Goal: Find specific page/section: Find specific page/section

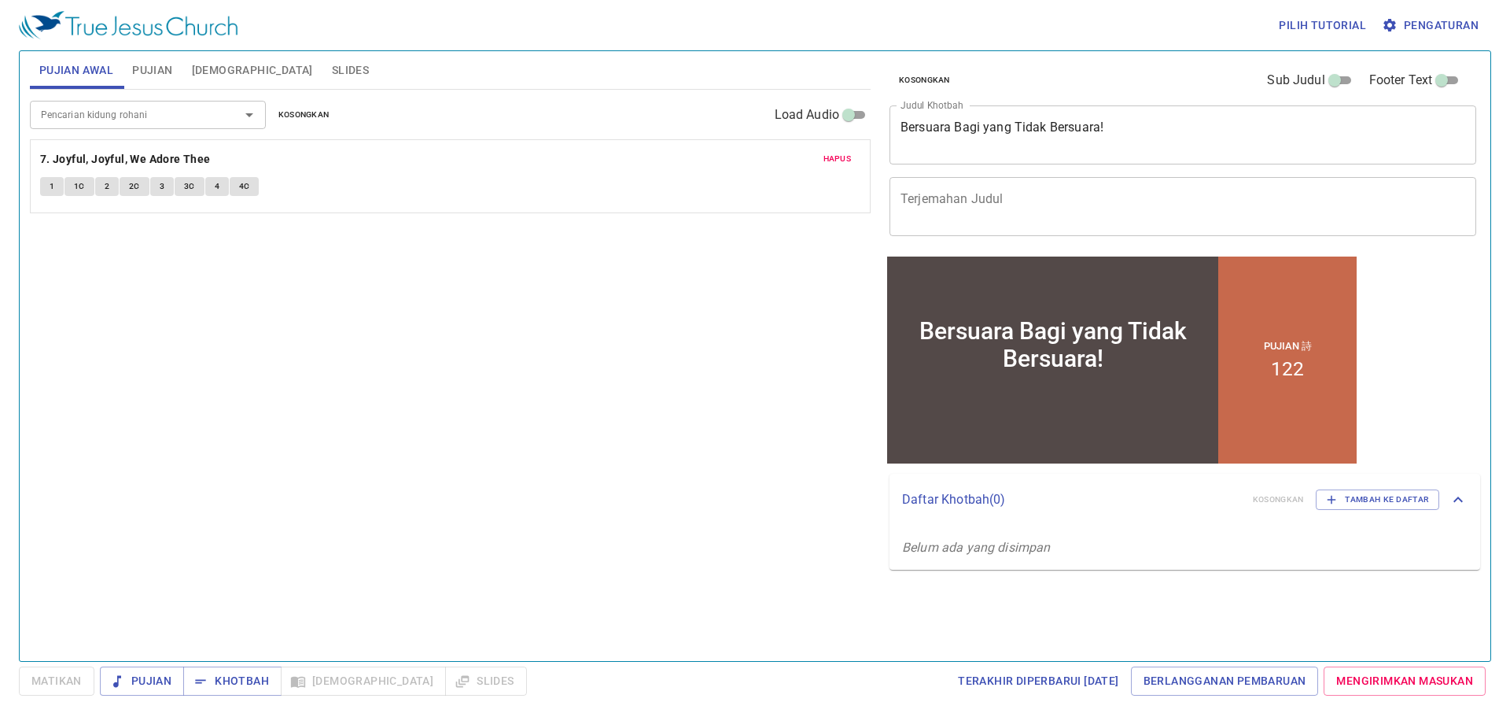
click at [153, 123] on input "Pencarian kidung rohani" at bounding box center [125, 114] width 180 height 18
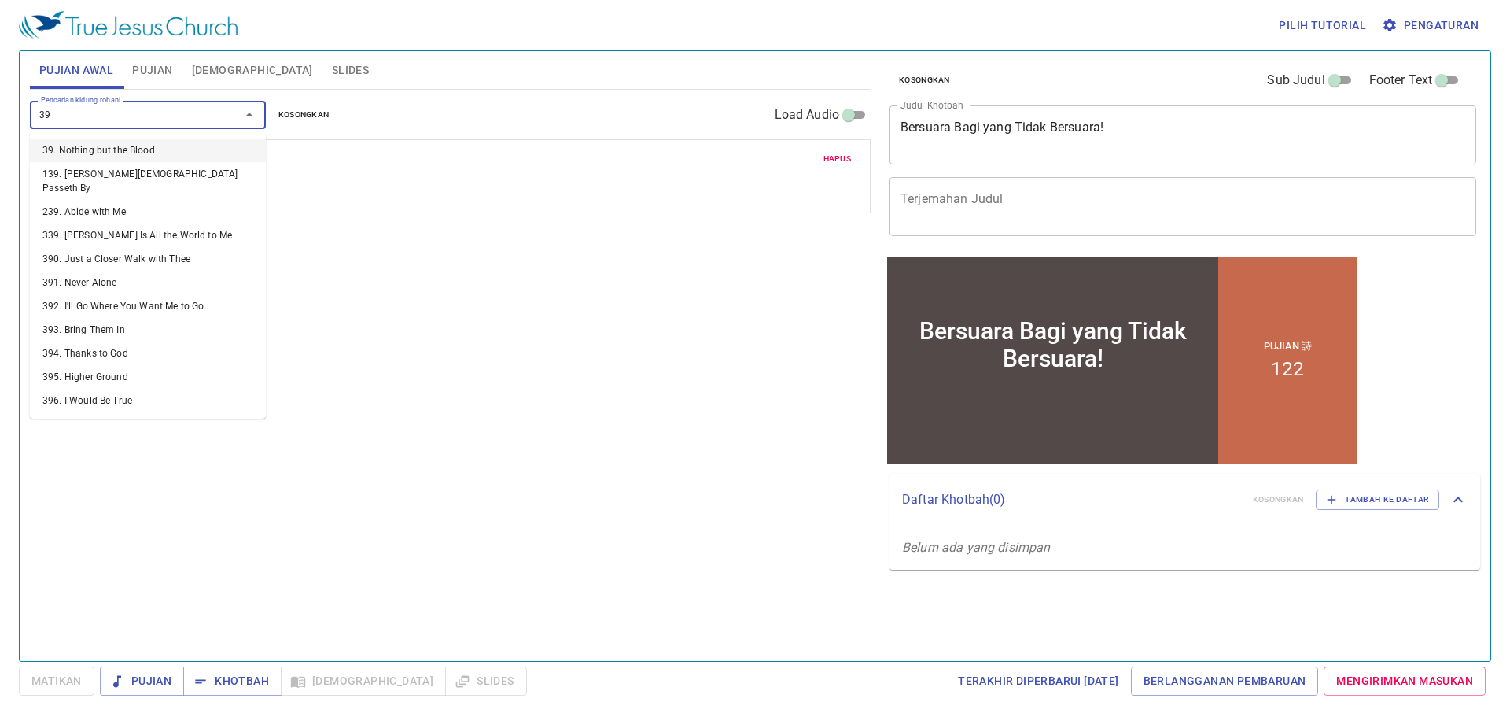
type input "394"
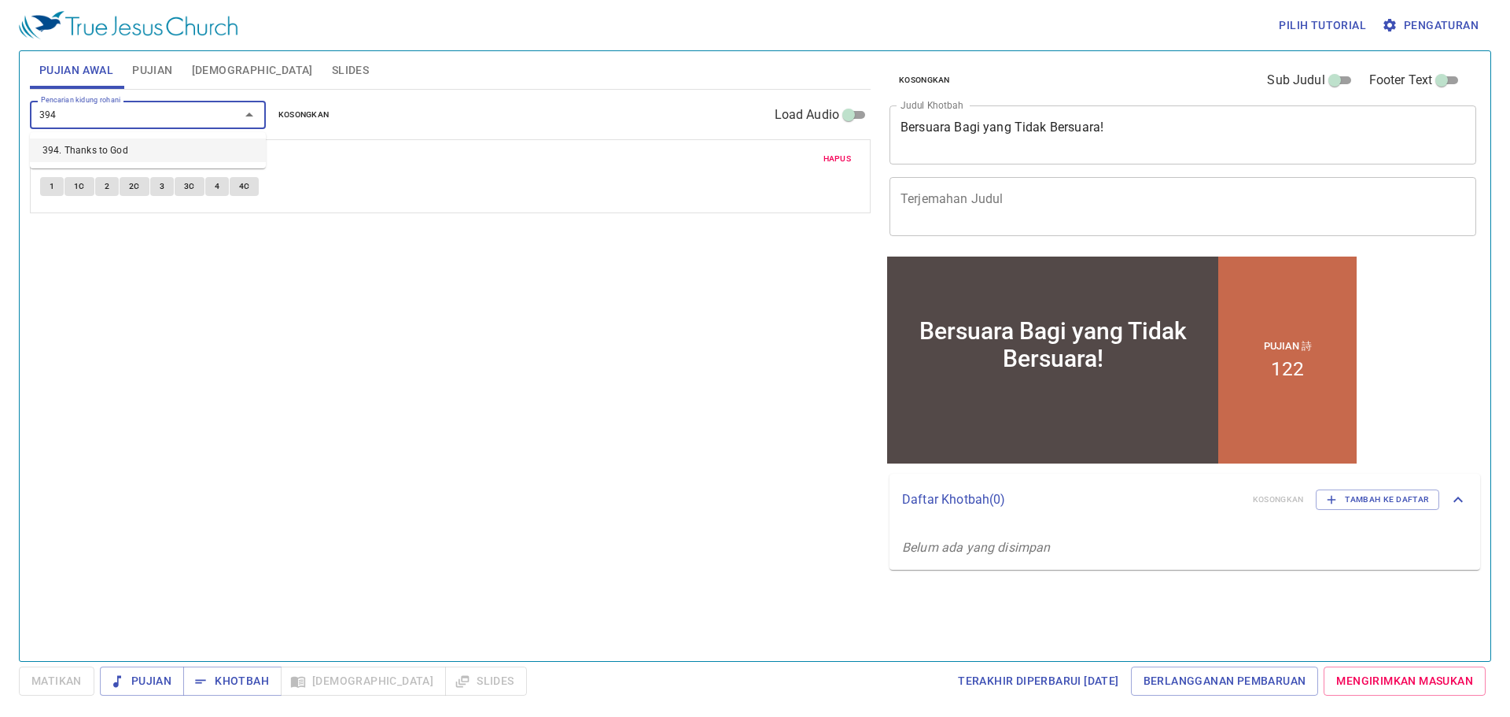
click at [101, 142] on li "394. Thanks to God" at bounding box center [148, 150] width 236 height 24
click at [855, 157] on button "Hapus" at bounding box center [837, 158] width 47 height 19
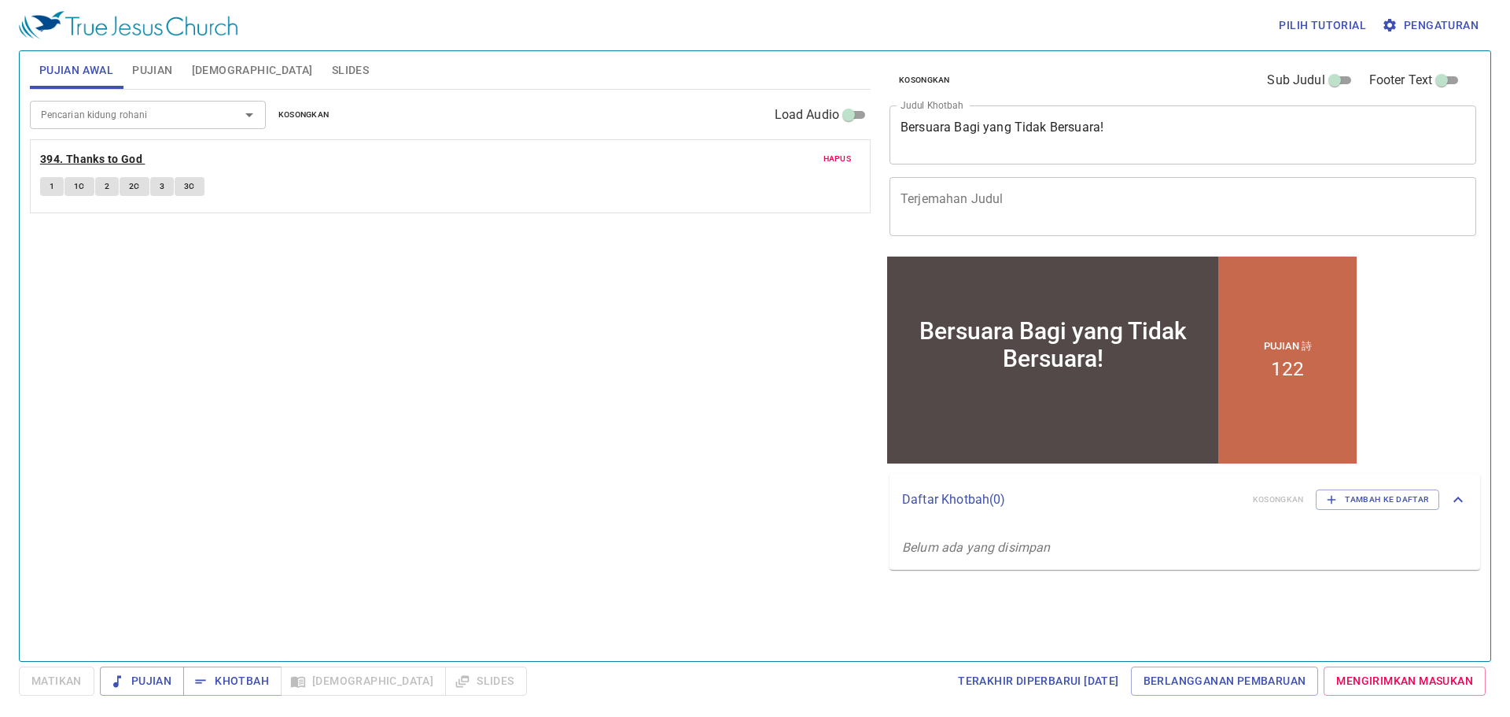
click at [86, 158] on b "394. Thanks to God" at bounding box center [91, 159] width 102 height 20
click at [57, 182] on button "1" at bounding box center [52, 186] width 24 height 19
click at [61, 186] on button "1" at bounding box center [52, 186] width 24 height 19
click at [96, 155] on b "394. Thanks to God" at bounding box center [91, 159] width 102 height 20
click at [52, 189] on span "1" at bounding box center [52, 186] width 5 height 14
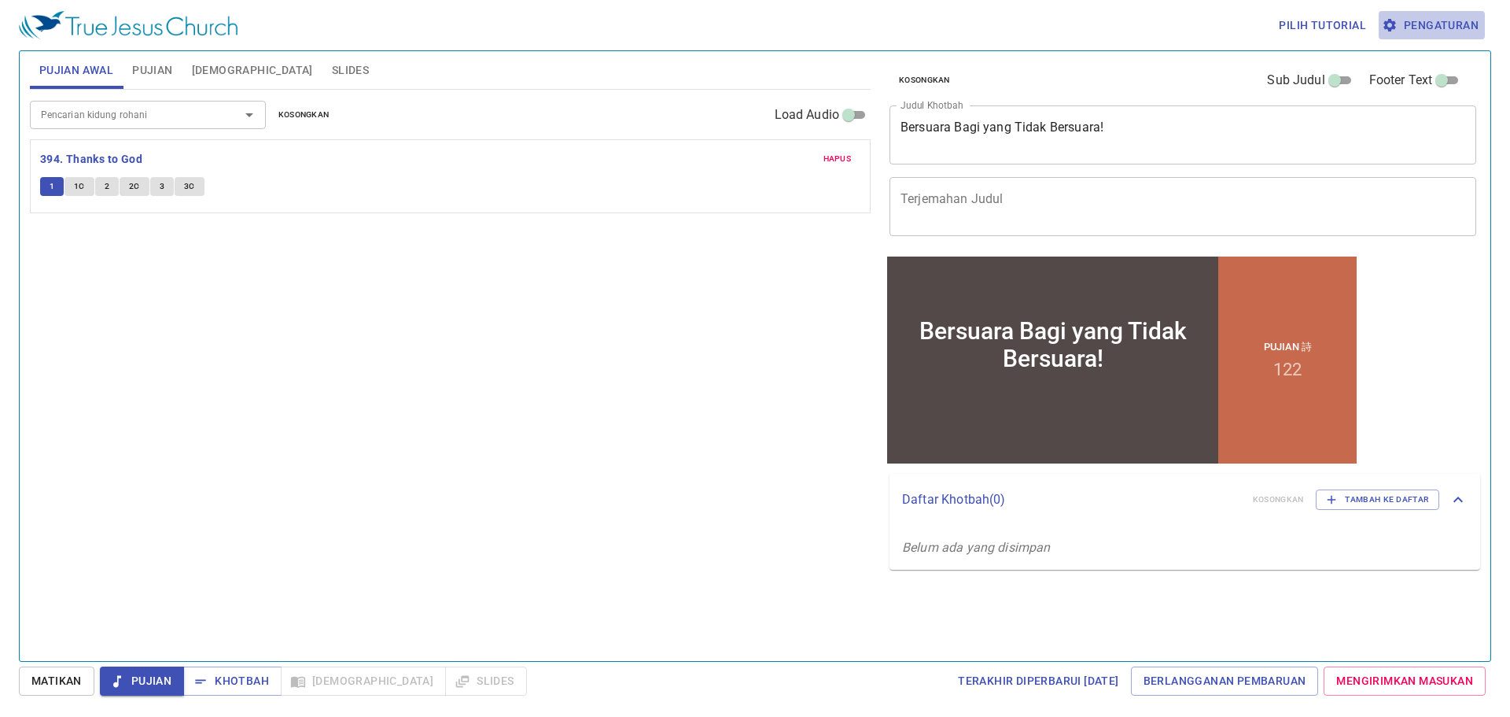
click at [1450, 22] on span "Pengaturan" at bounding box center [1432, 26] width 94 height 20
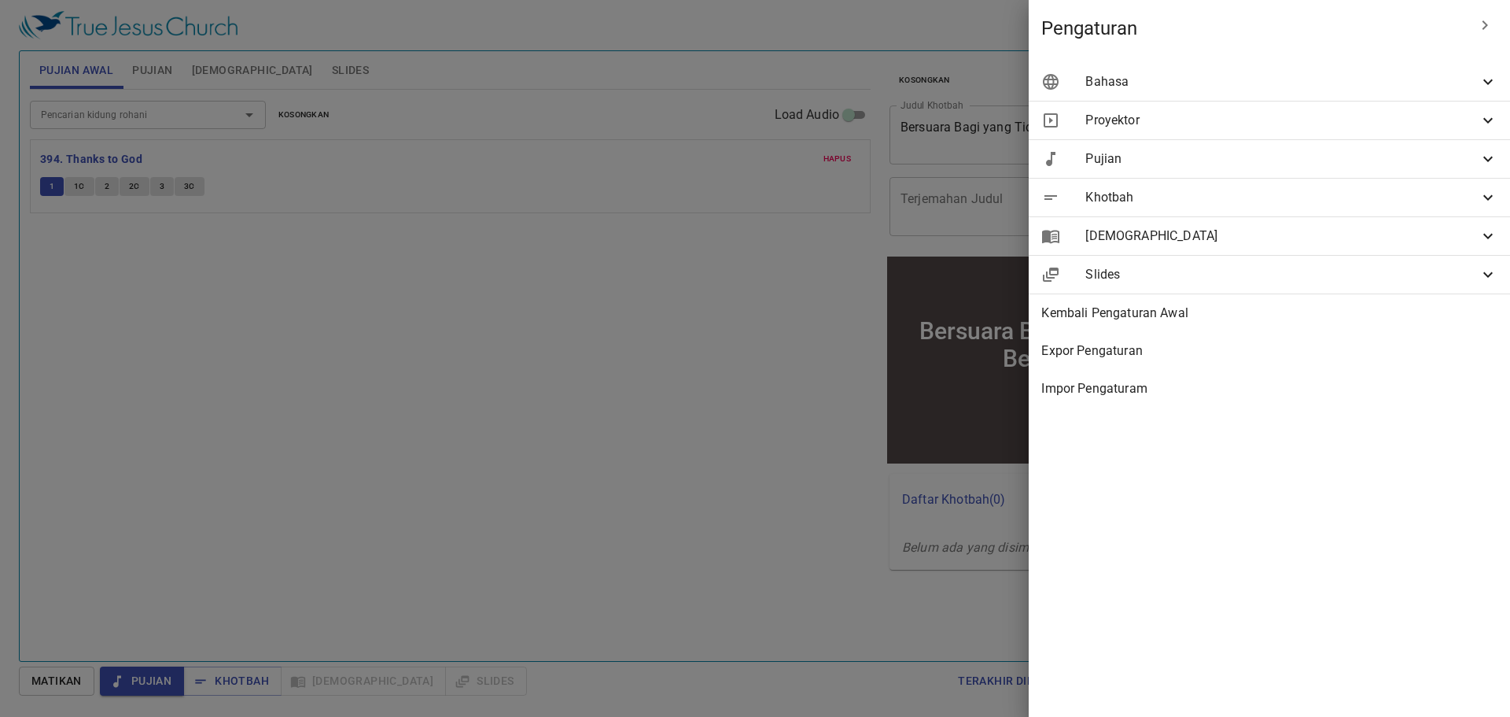
click at [1339, 91] on div "Bahasa" at bounding box center [1269, 82] width 481 height 38
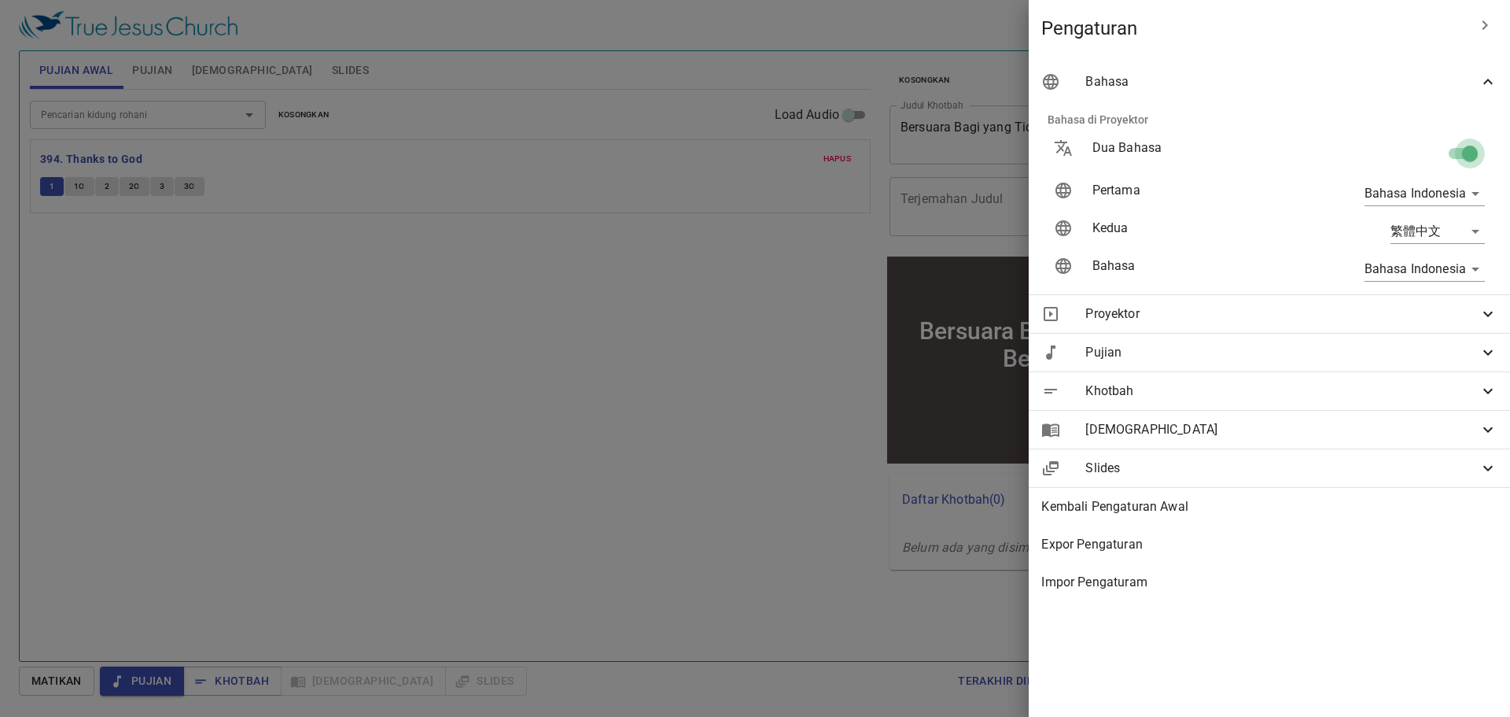
click at [1463, 153] on input "checkbox" at bounding box center [1470, 157] width 90 height 30
checkbox input "false"
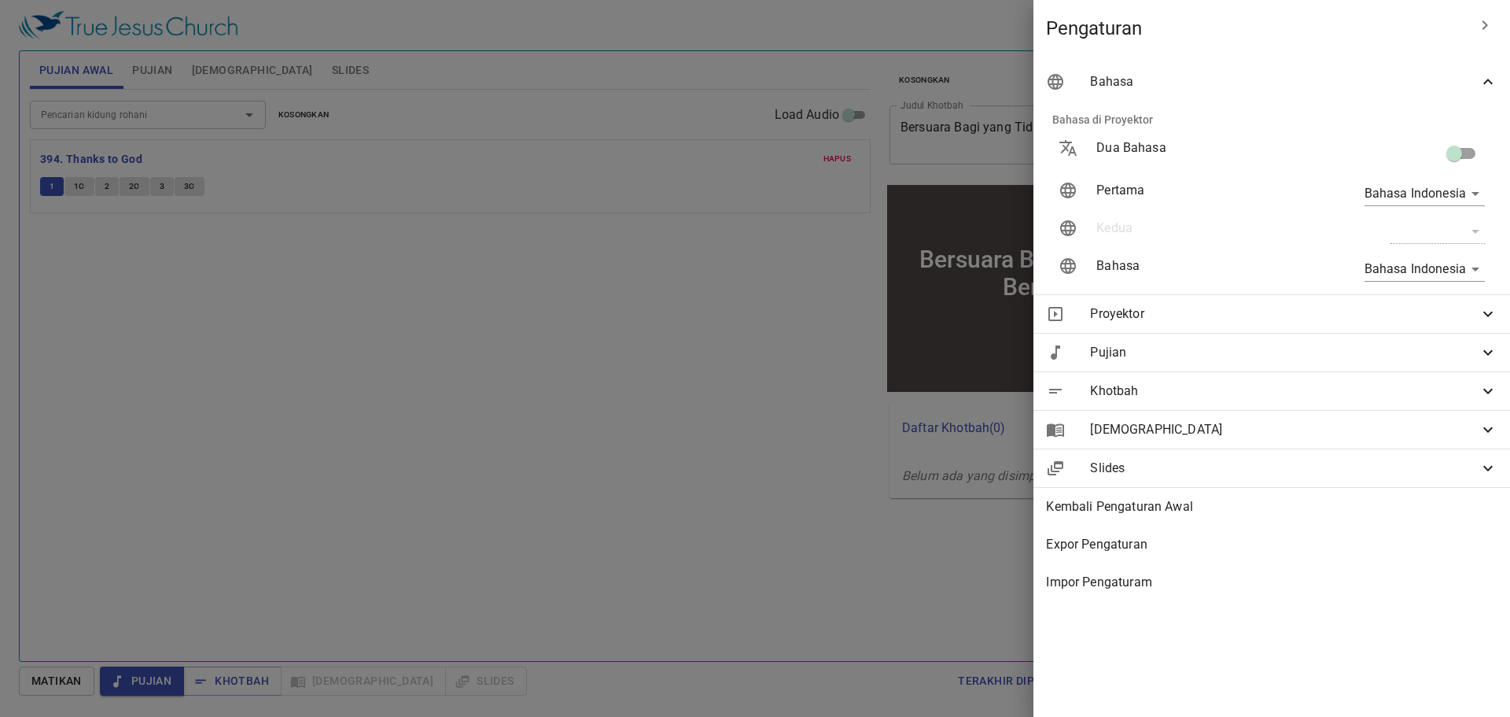
click at [803, 176] on div at bounding box center [755, 358] width 1510 height 717
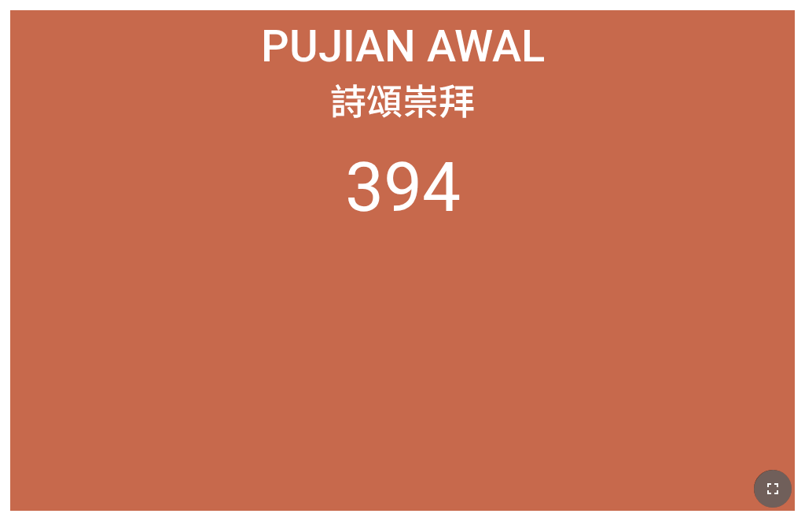
click at [628, 492] on icon "button" at bounding box center [773, 488] width 19 height 19
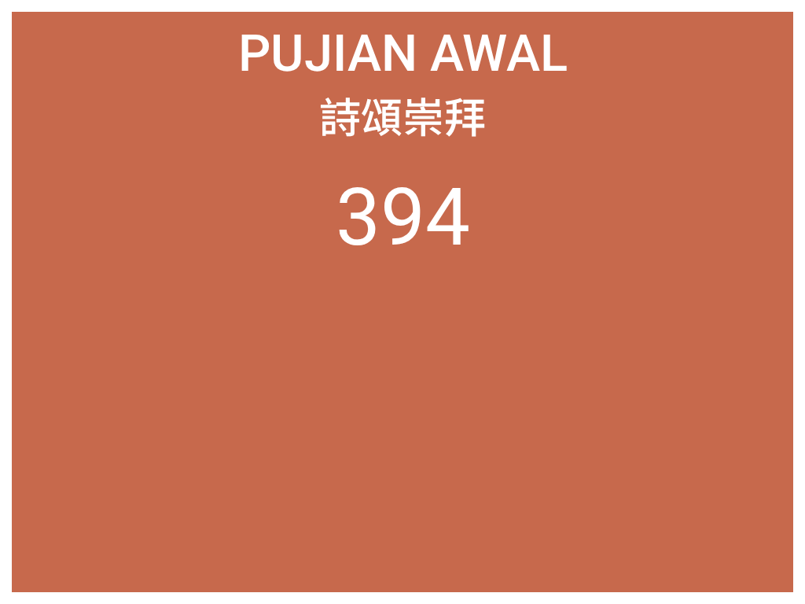
click at [628, 461] on ol "394" at bounding box center [402, 370] width 757 height 398
